Goal: Task Accomplishment & Management: Complete application form

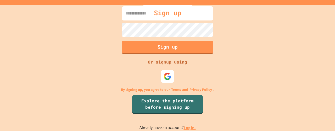
click at [146, 14] on div "Sign up" at bounding box center [167, 12] width 48 height 15
click at [172, 14] on div "Sign up" at bounding box center [167, 12] width 48 height 15
click at [145, 19] on div "Sign up" at bounding box center [167, 12] width 48 height 15
click at [148, 14] on div "Sign up" at bounding box center [167, 12] width 48 height 15
click at [167, 78] on img at bounding box center [167, 76] width 8 height 8
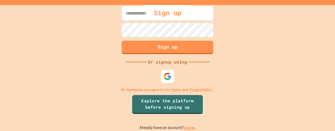
click at [154, 13] on div "Sign up" at bounding box center [167, 12] width 48 height 15
click at [144, 14] on div "Sign up" at bounding box center [167, 12] width 48 height 15
click at [156, 10] on div "Sign up" at bounding box center [167, 12] width 48 height 15
click at [153, 46] on button "Sign up" at bounding box center [167, 47] width 93 height 14
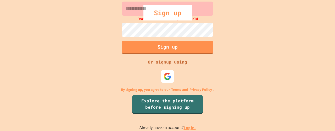
click at [162, 14] on div "Sign up" at bounding box center [167, 12] width 48 height 15
click at [146, 12] on div "Sign up" at bounding box center [167, 12] width 48 height 15
click at [141, 10] on div "Sign up" at bounding box center [167, 12] width 335 height 15
click at [139, 18] on div "Sign up" at bounding box center [167, 12] width 335 height 15
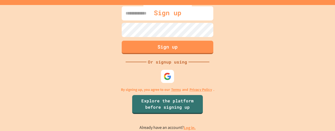
click at [151, 13] on div "Sign up" at bounding box center [167, 12] width 48 height 15
click at [132, 10] on div "Sign up" at bounding box center [167, 12] width 335 height 15
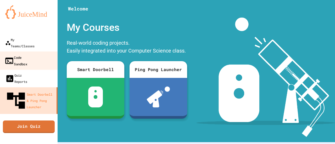
click at [27, 54] on div "Code Sandbox" at bounding box center [15, 60] width 23 height 13
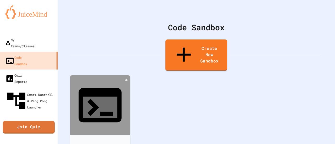
click at [90, 87] on div at bounding box center [100, 105] width 60 height 60
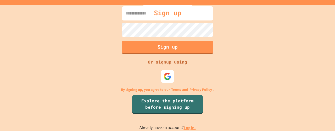
click at [138, 13] on div "Sign up" at bounding box center [167, 12] width 335 height 15
click at [170, 75] on img at bounding box center [167, 76] width 9 height 9
click at [129, 12] on div "Sign up" at bounding box center [167, 12] width 335 height 15
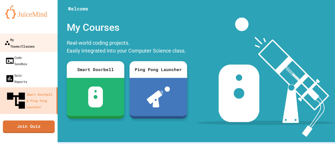
click at [30, 42] on div "My Teams/Classes" at bounding box center [19, 42] width 30 height 13
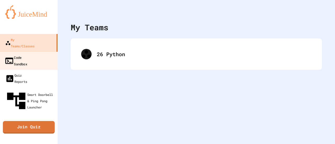
click at [47, 52] on link "Code Sandbox" at bounding box center [28, 61] width 59 height 18
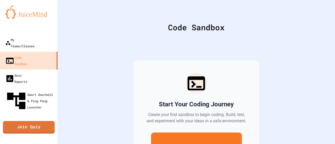
scroll to position [39, 0]
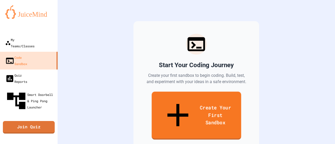
click at [184, 104] on link "Create Your First Sandbox" at bounding box center [197, 116] width 90 height 48
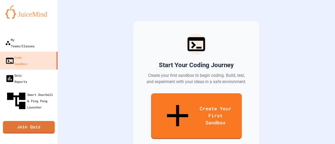
scroll to position [23, 0]
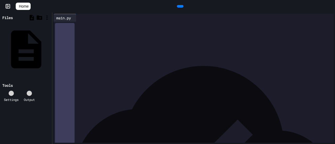
click at [83, 25] on div at bounding box center [198, 25] width 272 height 5
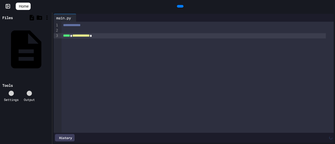
click at [107, 35] on div "**********" at bounding box center [194, 35] width 264 height 5
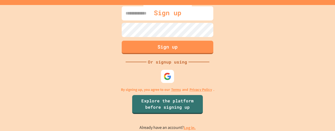
click at [140, 13] on div "Sign up" at bounding box center [167, 12] width 335 height 15
click at [165, 10] on div "Sign up" at bounding box center [167, 12] width 48 height 15
click at [167, 14] on div "Sign up" at bounding box center [167, 12] width 48 height 15
click at [170, 79] on img at bounding box center [167, 76] width 9 height 9
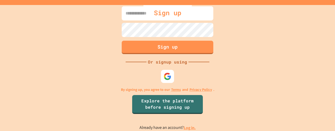
click at [131, 13] on div "Sign up" at bounding box center [167, 12] width 335 height 15
click at [153, 12] on div "Sign up" at bounding box center [167, 12] width 48 height 15
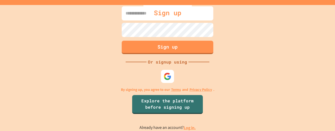
click at [164, 14] on div "Sign up" at bounding box center [167, 12] width 48 height 15
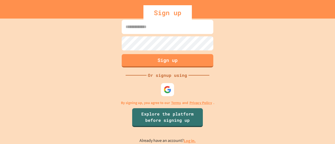
click at [160, 28] on input at bounding box center [168, 27] width 92 height 14
type input "**********"
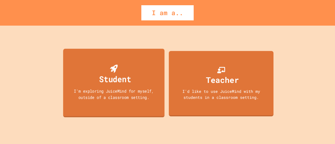
click at [95, 101] on div "Student I'm exploring JuiceMind for myself, outside of a classroom setting." at bounding box center [113, 83] width 101 height 69
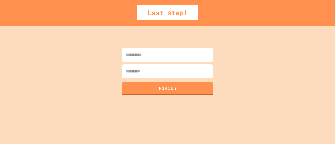
click at [141, 58] on input at bounding box center [168, 55] width 92 height 14
type input "*****"
click at [140, 73] on input at bounding box center [168, 71] width 92 height 14
type input "****"
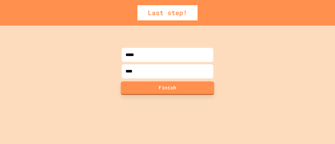
click at [143, 88] on button "Finish" at bounding box center [167, 88] width 93 height 14
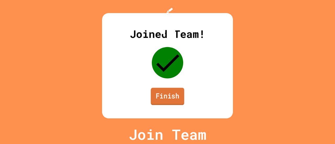
click at [163, 105] on link "Finish" at bounding box center [168, 96] width 34 height 17
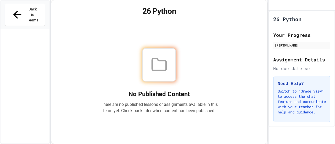
click at [185, 99] on div "No Published Content There are no published lessons or assignments available in…" at bounding box center [159, 81] width 117 height 66
click at [26, 6] on button "Back to Teams" at bounding box center [25, 15] width 41 height 22
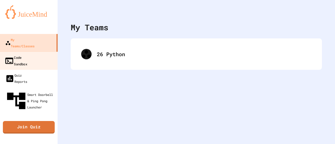
click at [41, 52] on link "Code Sandbox" at bounding box center [28, 61] width 59 height 18
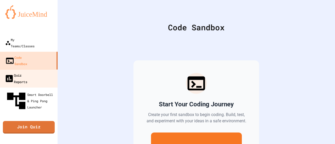
click at [36, 69] on link "Quiz Reports" at bounding box center [28, 78] width 59 height 18
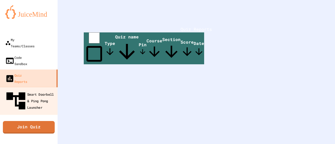
click at [32, 90] on div "Smart Doorbell & Ping Pong Launcher" at bounding box center [30, 101] width 52 height 23
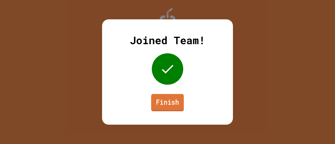
click at [174, 101] on link "Finish" at bounding box center [167, 102] width 33 height 17
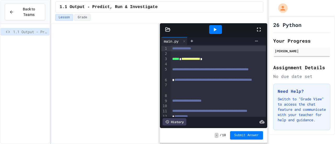
click at [258, 28] on icon at bounding box center [259, 29] width 6 height 6
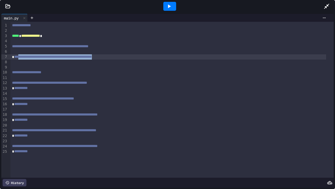
drag, startPoint x: 134, startPoint y: 57, endPoint x: 20, endPoint y: 57, distance: 113.6
click at [20, 57] on div "**********" at bounding box center [168, 56] width 316 height 5
click at [20, 57] on span "**********" at bounding box center [53, 57] width 78 height 4
click at [92, 55] on span "**********" at bounding box center [53, 57] width 78 height 4
click at [71, 90] on div "*********" at bounding box center [168, 87] width 316 height 5
